Goal: Navigation & Orientation: Find specific page/section

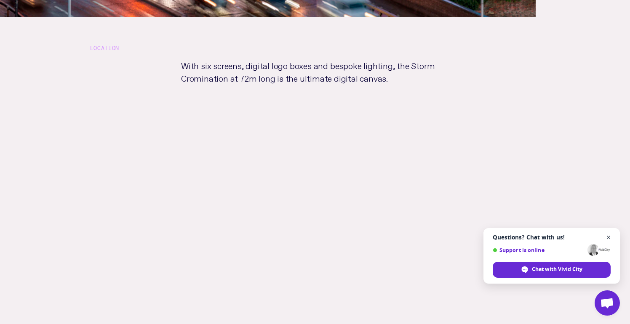
scroll to position [460, 0]
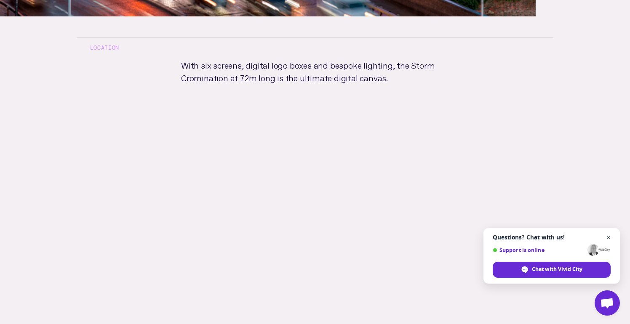
click at [609, 236] on span "Close chat" at bounding box center [608, 237] width 11 height 11
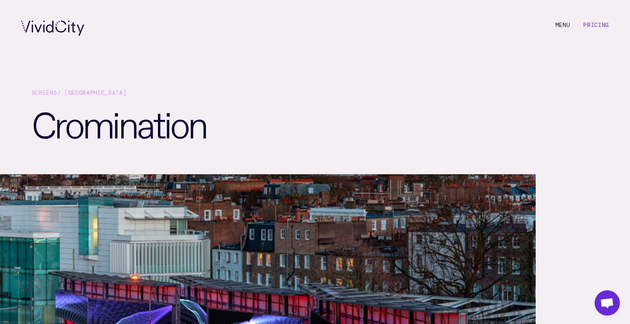
scroll to position [0, 0]
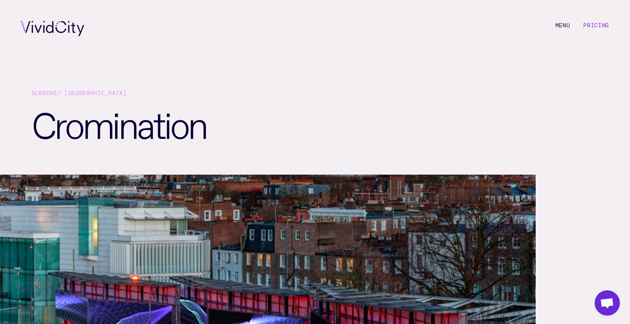
click at [205, 67] on div "Screens / London Cromination" at bounding box center [315, 115] width 630 height 117
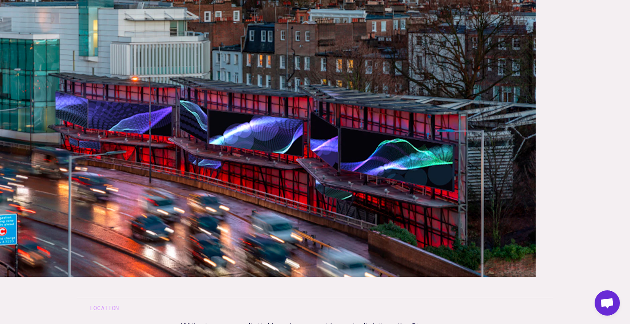
scroll to position [200, 0]
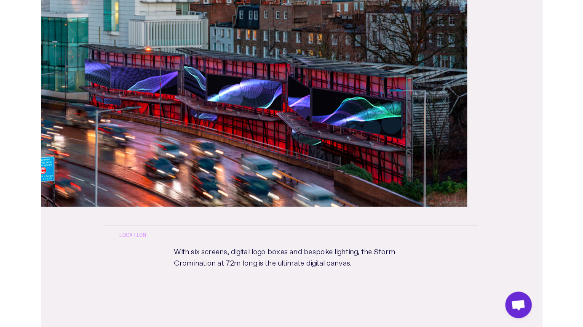
scroll to position [198, 0]
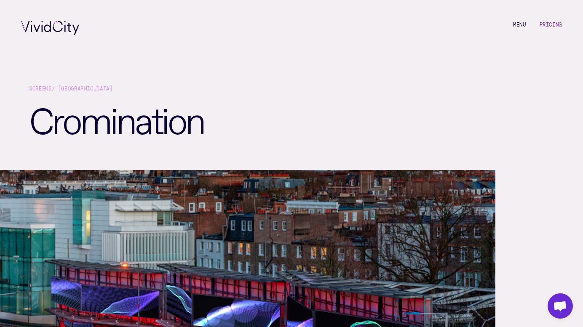
scroll to position [198, 0]
